Goal: Task Accomplishment & Management: Manage account settings

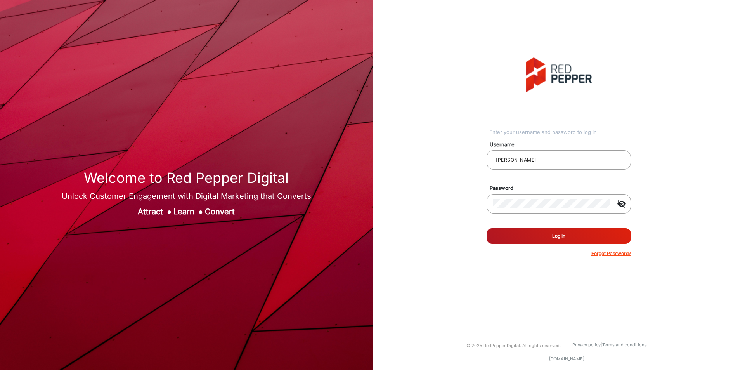
click at [561, 240] on button "Log In" at bounding box center [558, 236] width 144 height 16
type input "[PERSON_NAME]"
click at [536, 242] on button "Log In" at bounding box center [558, 236] width 144 height 16
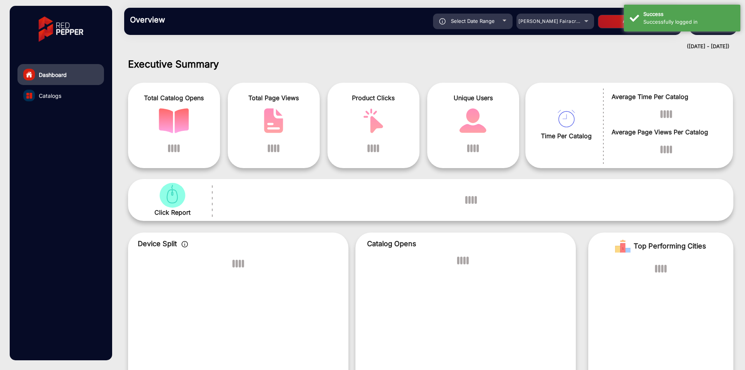
scroll to position [6, 0]
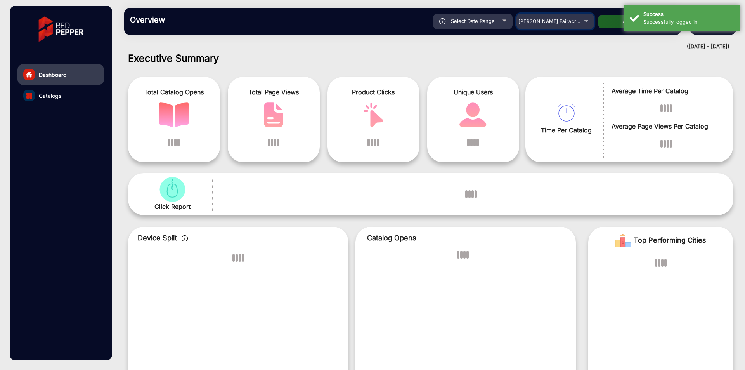
click at [550, 24] on div "[PERSON_NAME] Fairacre Farms" at bounding box center [555, 21] width 78 height 9
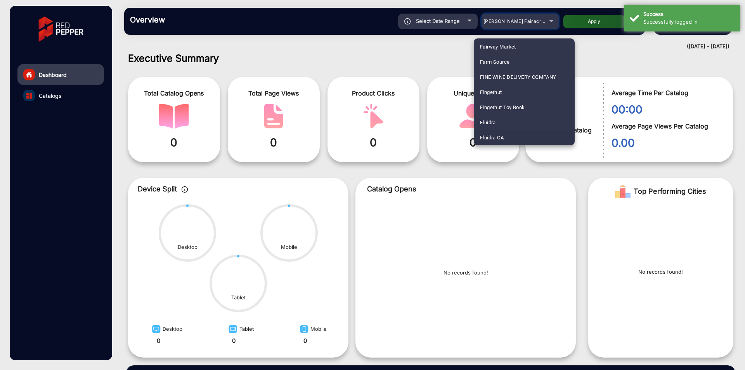
scroll to position [940, 0]
click at [501, 110] on mat-option "Fluidra" at bounding box center [524, 107] width 101 height 15
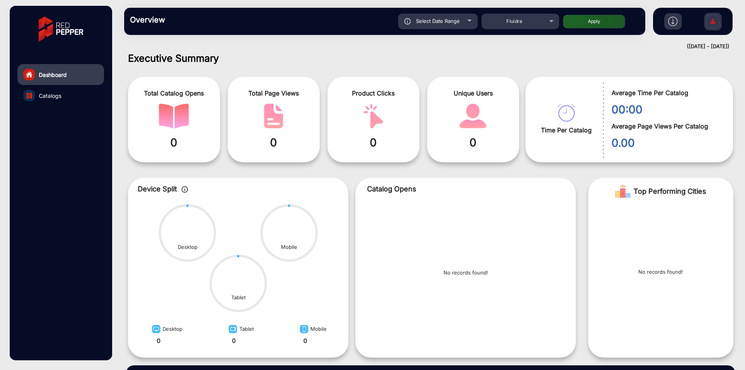
click at [582, 22] on button "Apply" at bounding box center [594, 22] width 62 height 14
type input "[DATE]"
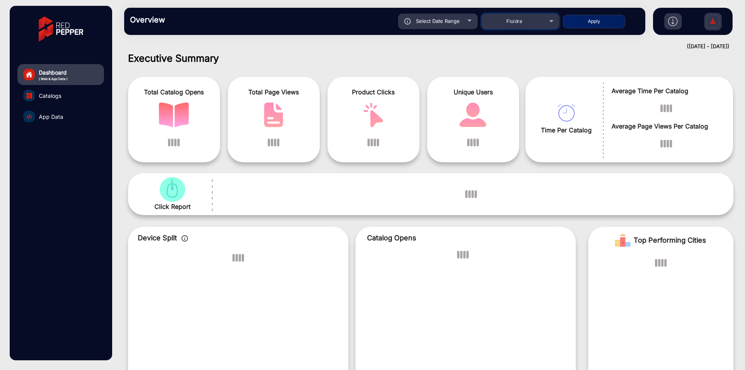
click at [513, 20] on span "Fluidra" at bounding box center [514, 21] width 16 height 6
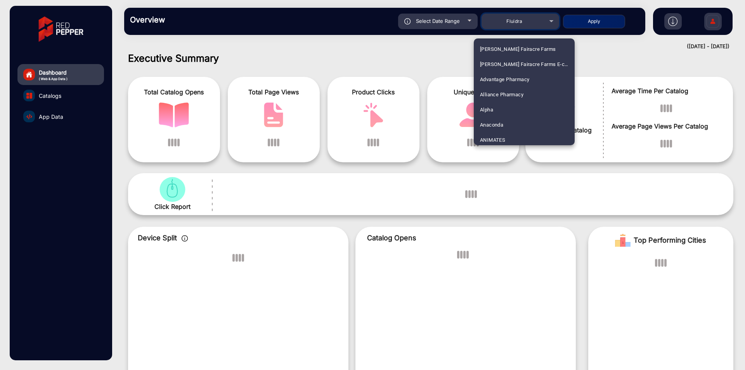
scroll to position [910, 0]
click at [440, 34] on div at bounding box center [372, 185] width 745 height 370
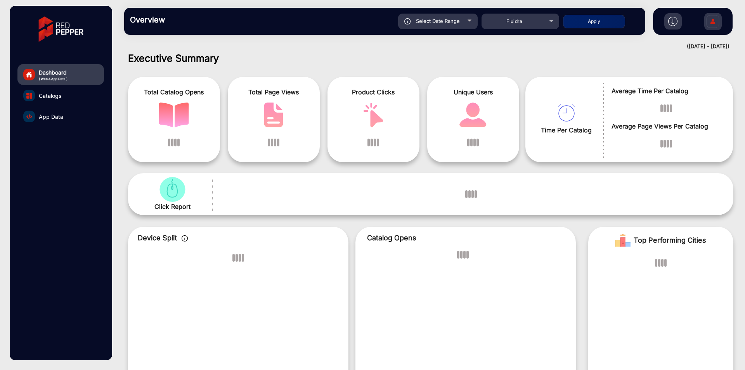
click at [448, 24] on div "Select Date Range" at bounding box center [438, 22] width 80 height 16
type input "[DATE]"
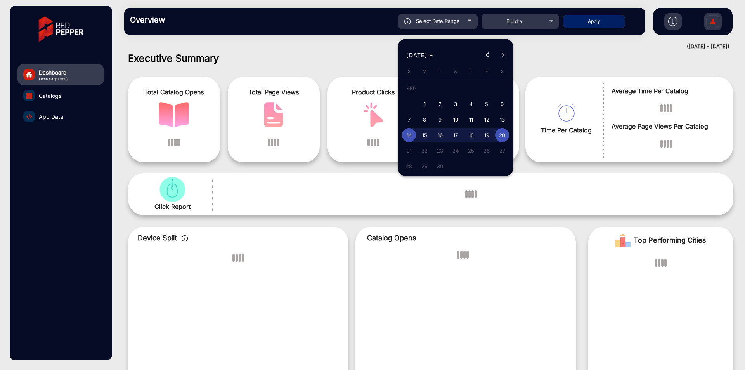
click at [443, 27] on div at bounding box center [372, 185] width 745 height 370
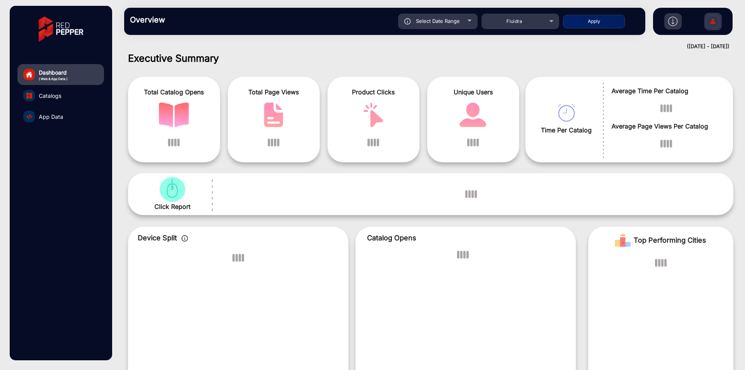
click at [445, 25] on div "Select Date Range" at bounding box center [438, 22] width 80 height 16
type input "[DATE]"
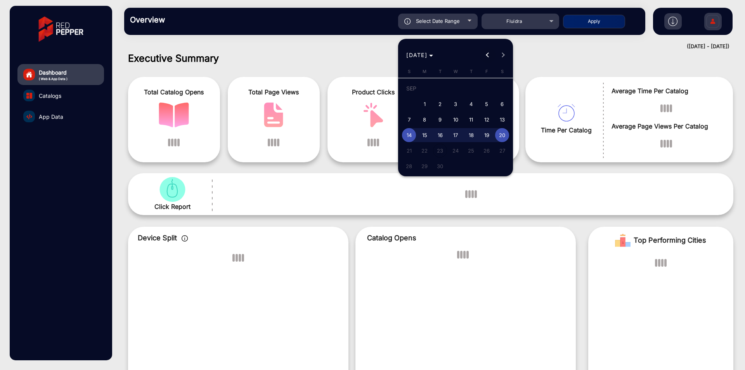
click at [492, 54] on span "Previous month" at bounding box center [488, 55] width 16 height 16
click at [484, 88] on span "1" at bounding box center [486, 90] width 14 height 16
type input "8/1/2025"
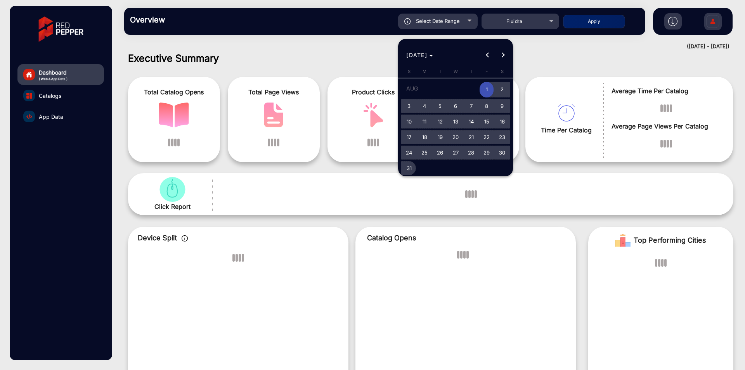
click at [404, 170] on span "31" at bounding box center [409, 168] width 14 height 14
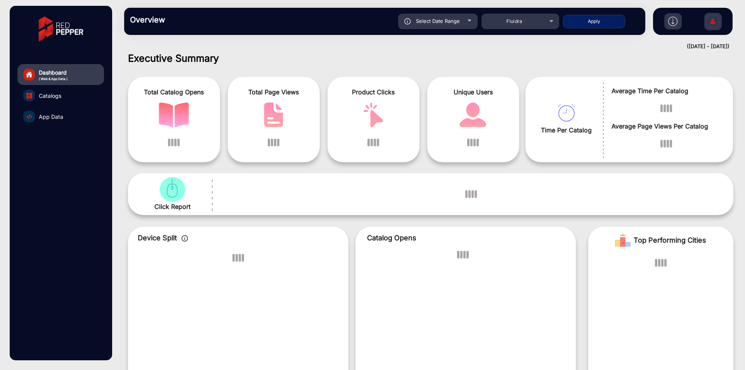
type input "8/31/2025"
click at [600, 15] on button "Apply" at bounding box center [594, 22] width 62 height 14
type input "8/1/2025"
type input "8/31/2025"
click at [598, 21] on button "Apply" at bounding box center [594, 22] width 62 height 14
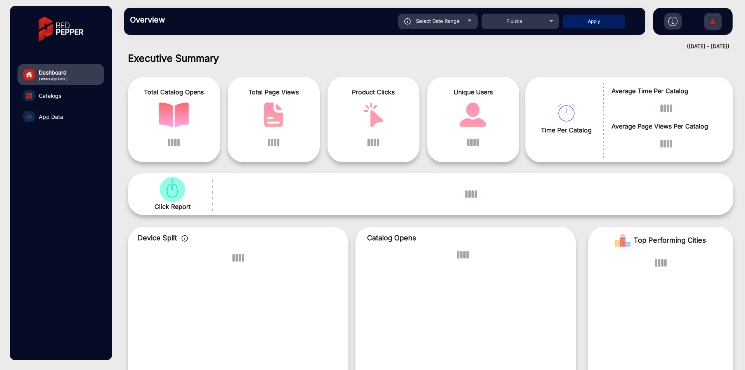
type input "8/1/2025"
type input "8/31/2025"
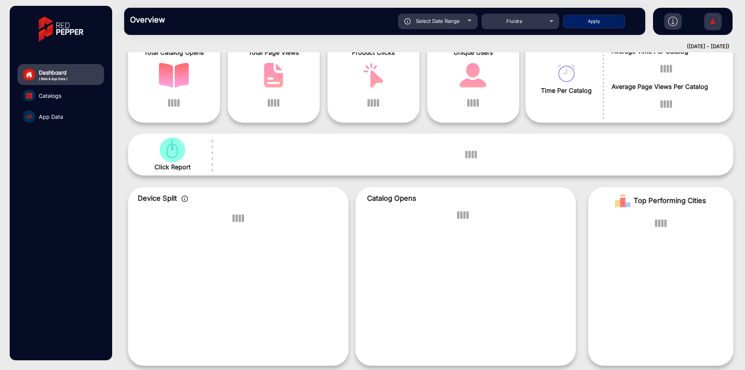
scroll to position [0, 0]
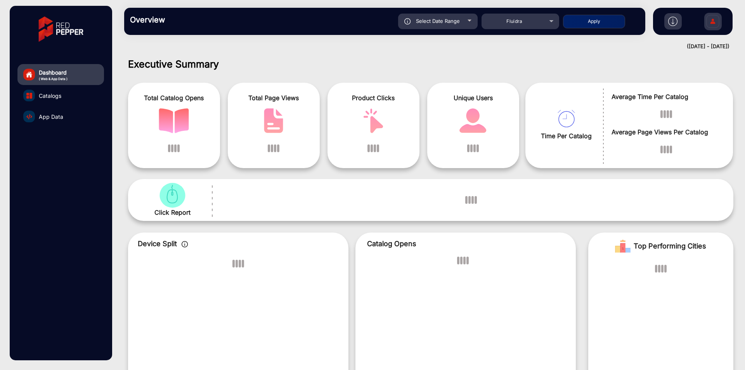
click at [64, 95] on link "Catalogs" at bounding box center [60, 95] width 86 height 21
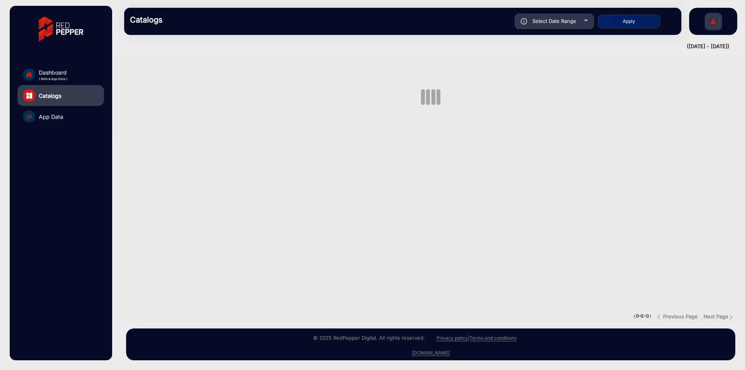
click at [55, 117] on span "App Data" at bounding box center [51, 116] width 24 height 8
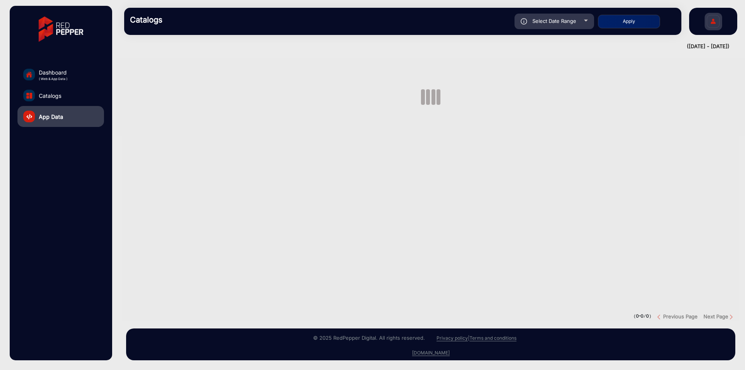
click at [711, 21] on img at bounding box center [713, 22] width 16 height 27
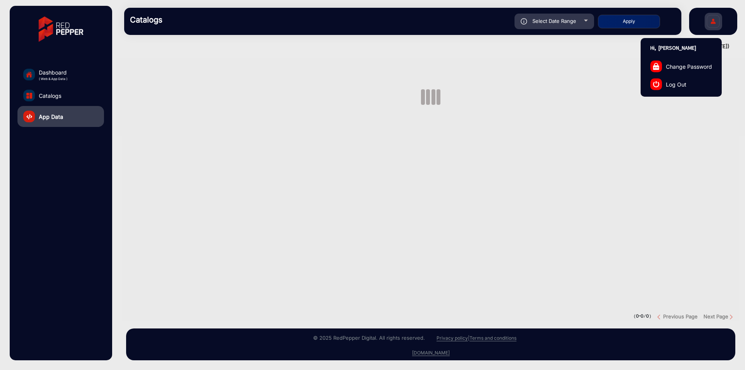
click at [672, 83] on span "Log Out" at bounding box center [675, 84] width 21 height 8
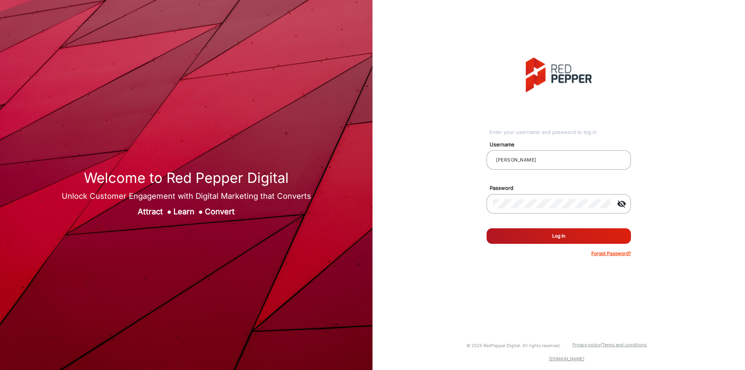
click at [538, 237] on button "Log In" at bounding box center [558, 236] width 144 height 16
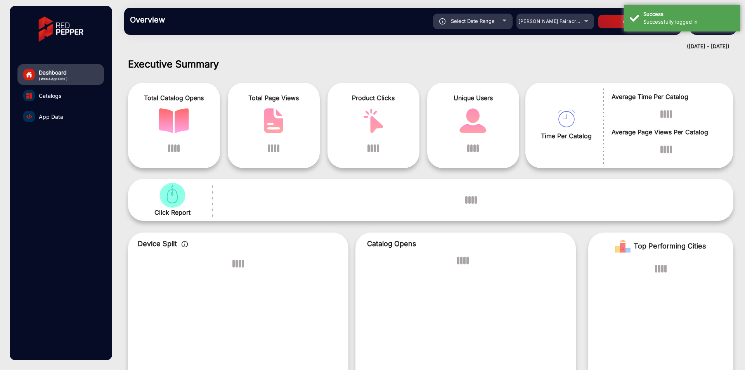
scroll to position [6, 0]
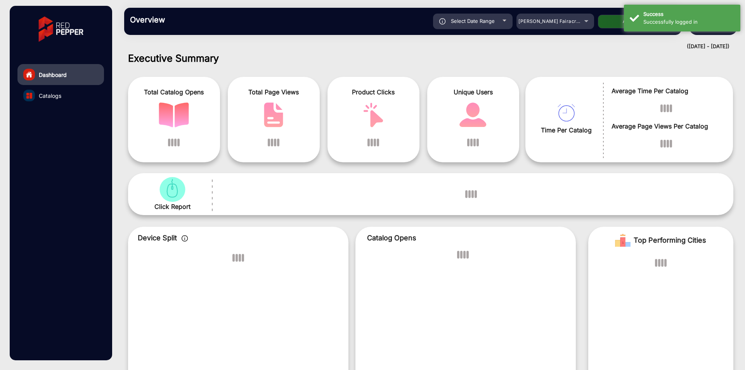
drag, startPoint x: 457, startPoint y: 116, endPoint x: 474, endPoint y: 121, distance: 17.2
click at [474, 121] on img "catalog" at bounding box center [473, 114] width 30 height 25
click at [473, 108] on img "catalog" at bounding box center [473, 114] width 30 height 25
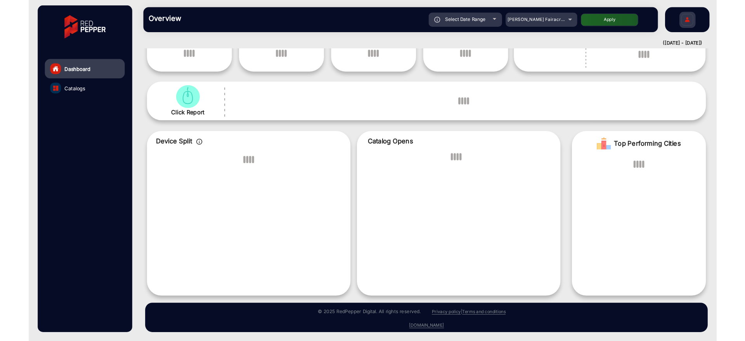
scroll to position [0, 0]
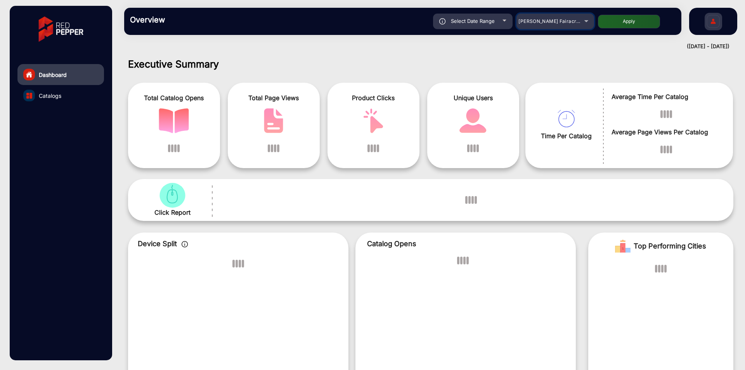
click at [546, 21] on span "[PERSON_NAME] Fairacre Farms" at bounding box center [556, 21] width 77 height 6
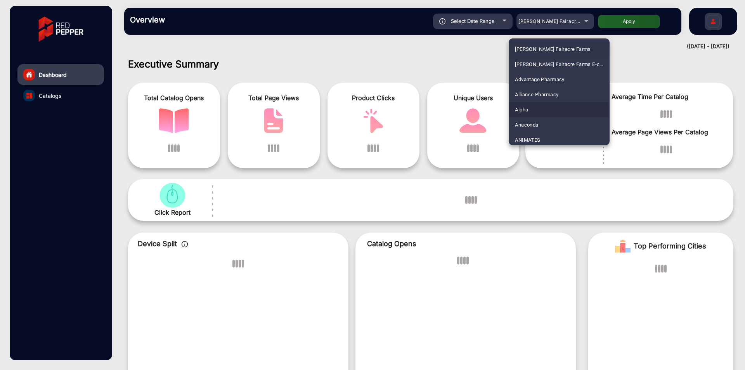
click at [528, 111] on span "Alpha" at bounding box center [521, 109] width 13 height 15
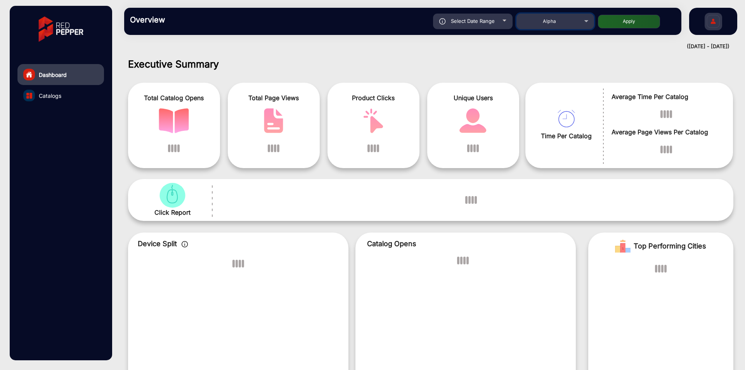
click at [556, 25] on div "Alpha" at bounding box center [549, 21] width 62 height 9
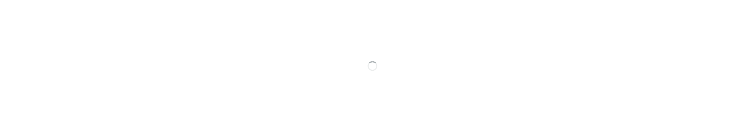
scroll to position [6, 0]
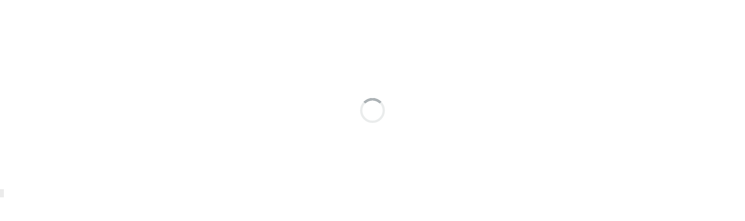
scroll to position [6, 0]
